Goal: Task Accomplishment & Management: Use online tool/utility

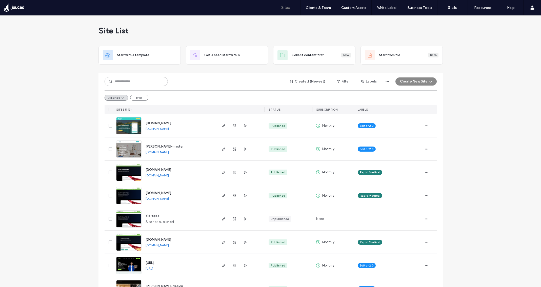
click at [138, 80] on input at bounding box center [135, 81] width 63 height 9
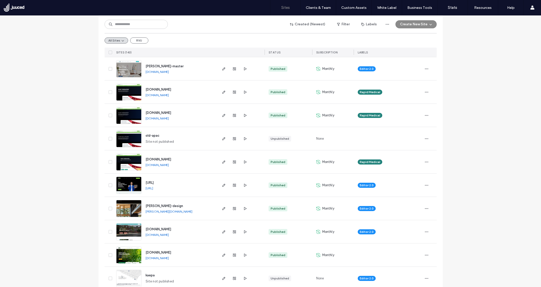
click at [154, 182] on span "[URL]" at bounding box center [149, 183] width 8 height 4
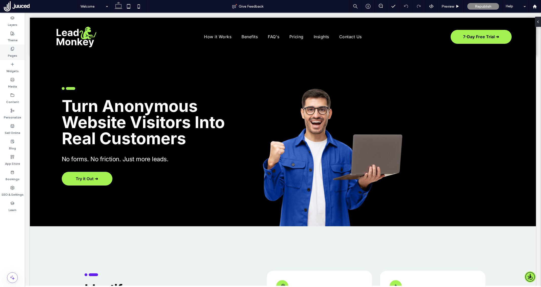
click at [13, 51] on label "Pages" at bounding box center [12, 54] width 9 height 7
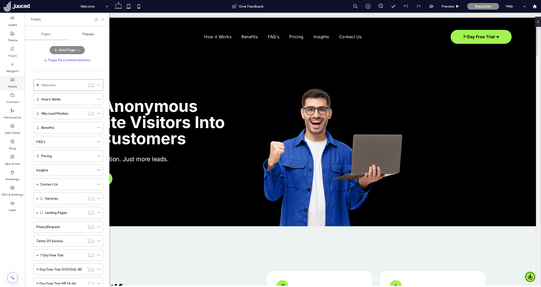
click at [11, 83] on label "Media" at bounding box center [12, 85] width 9 height 7
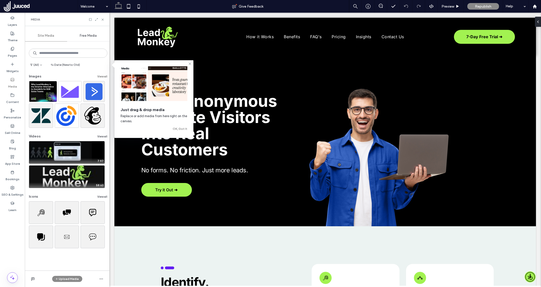
click at [97, 76] on button "View all" at bounding box center [102, 76] width 10 height 6
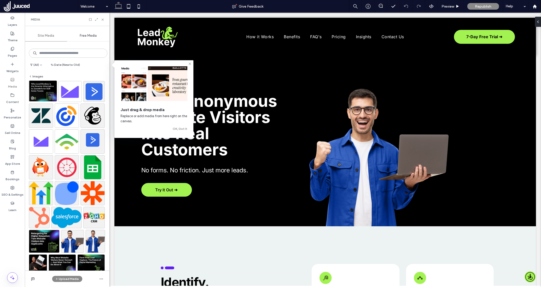
click at [41, 87] on img at bounding box center [43, 90] width 28 height 21
click at [36, 94] on img at bounding box center [43, 90] width 28 height 21
click at [11, 83] on label "Media" at bounding box center [12, 85] width 9 height 7
click at [13, 81] on icon at bounding box center [12, 80] width 4 height 4
click at [103, 18] on icon at bounding box center [103, 20] width 4 height 4
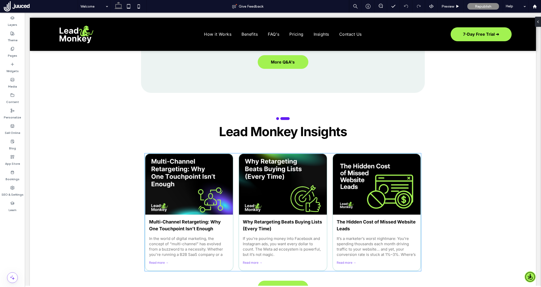
scroll to position [1926, 0]
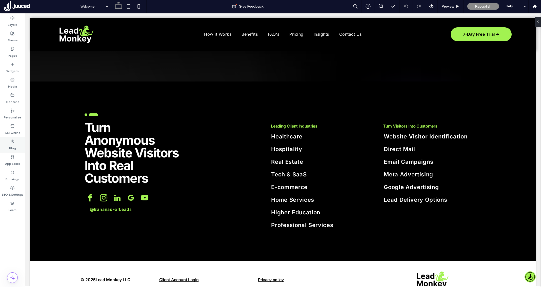
click at [12, 144] on label "Blog" at bounding box center [12, 146] width 7 height 7
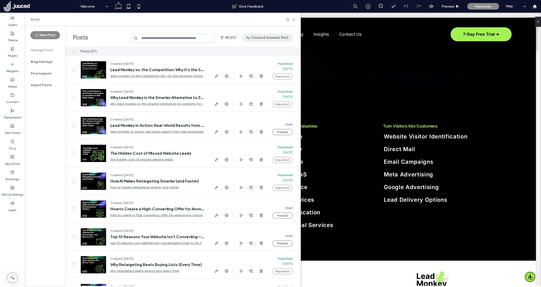
click at [273, 39] on button "Created (newest first)" at bounding box center [267, 38] width 51 height 8
click at [274, 70] on span "Published (newest first)" at bounding box center [271, 71] width 35 height 5
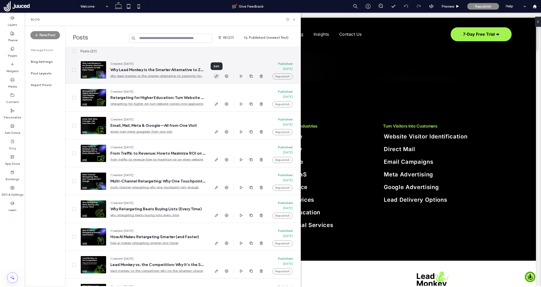
click at [216, 77] on icon "button" at bounding box center [216, 76] width 4 height 4
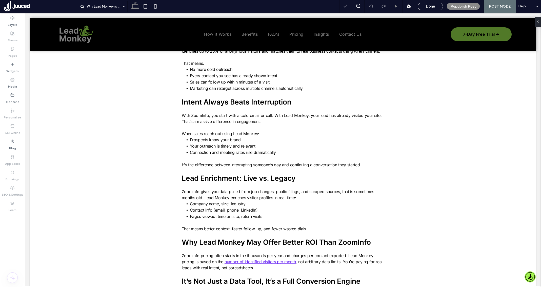
scroll to position [327, 0]
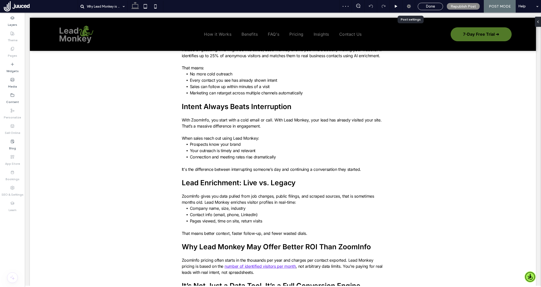
click at [409, 8] on use at bounding box center [409, 6] width 4 height 4
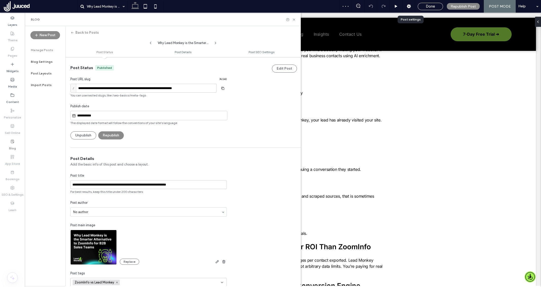
scroll to position [0, 0]
click at [97, 242] on img at bounding box center [93, 246] width 46 height 35
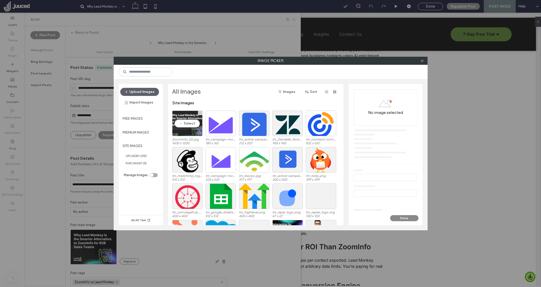
click at [186, 124] on div "Select" at bounding box center [187, 124] width 30 height 26
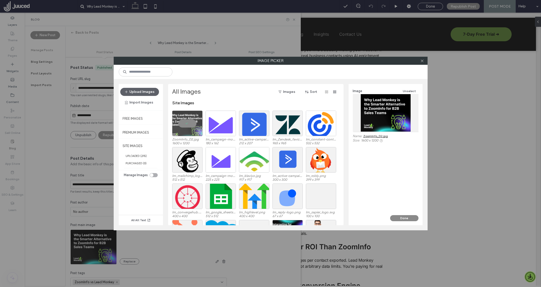
click at [375, 135] on link "ZoomInfo_D2.jpg" at bounding box center [375, 136] width 25 height 4
click at [423, 61] on icon at bounding box center [422, 61] width 4 height 4
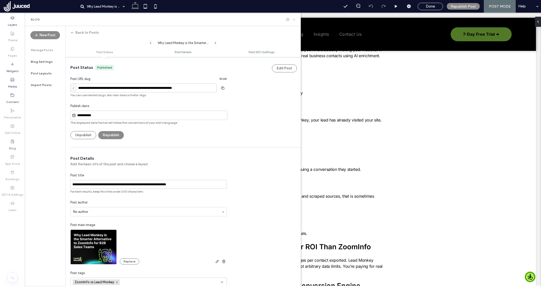
click at [293, 19] on icon at bounding box center [294, 20] width 4 height 4
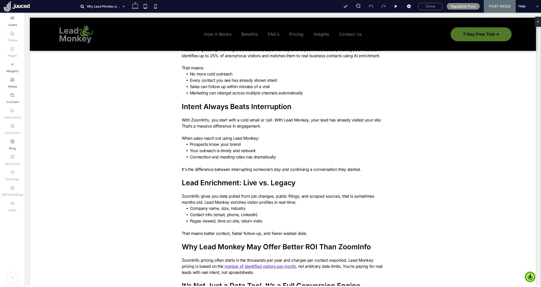
click at [428, 6] on span "Done" at bounding box center [430, 6] width 9 height 5
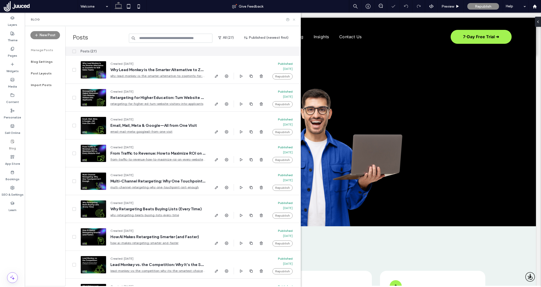
click at [292, 19] on icon at bounding box center [294, 20] width 4 height 4
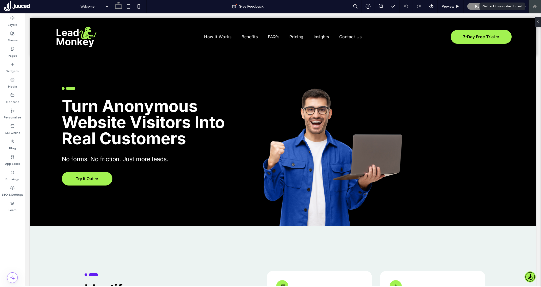
click at [536, 8] on icon at bounding box center [534, 6] width 4 height 4
